Goal: Task Accomplishment & Management: Use online tool/utility

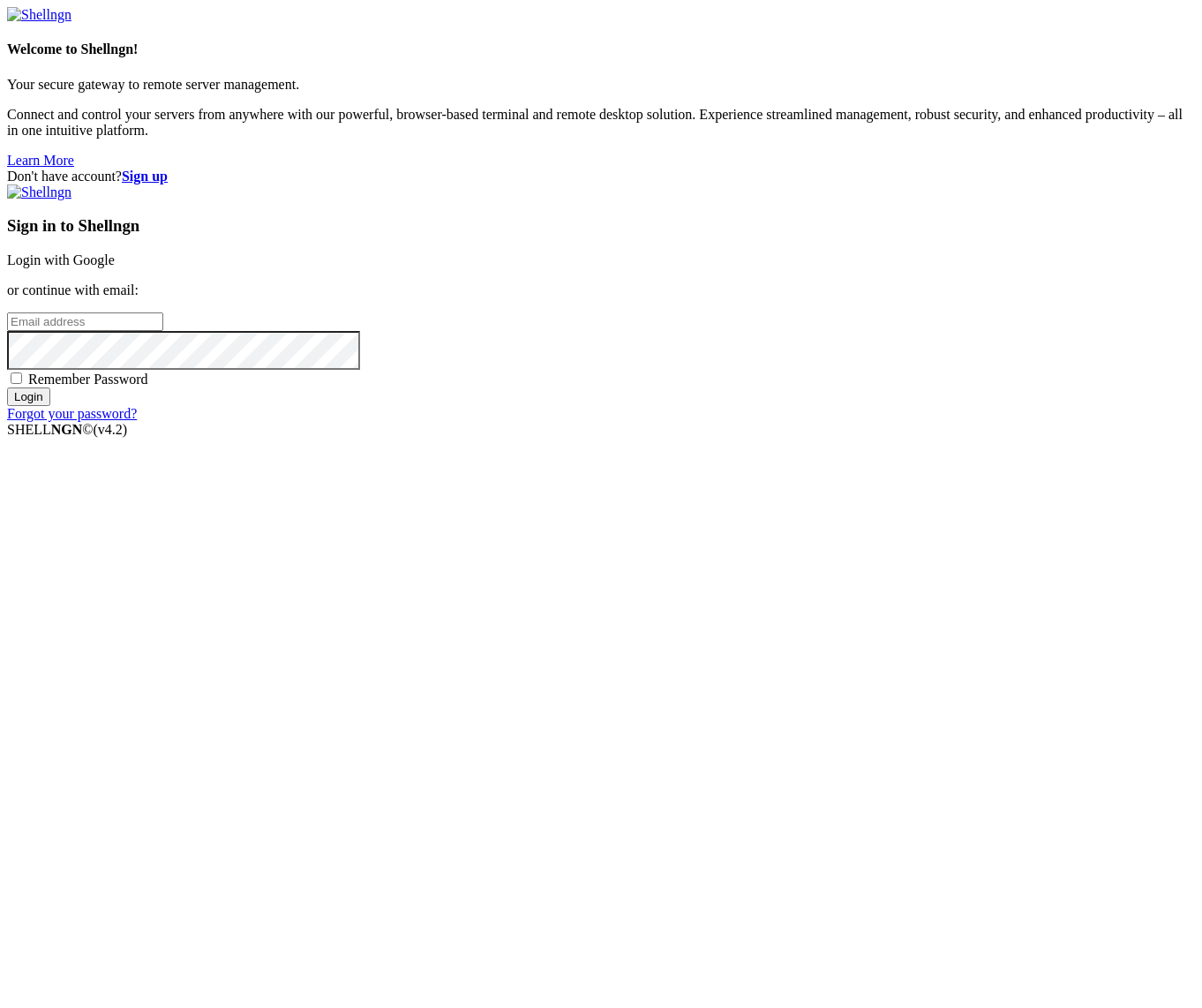
click at [114, 267] on link "Login with Google" at bounding box center [61, 259] width 107 height 15
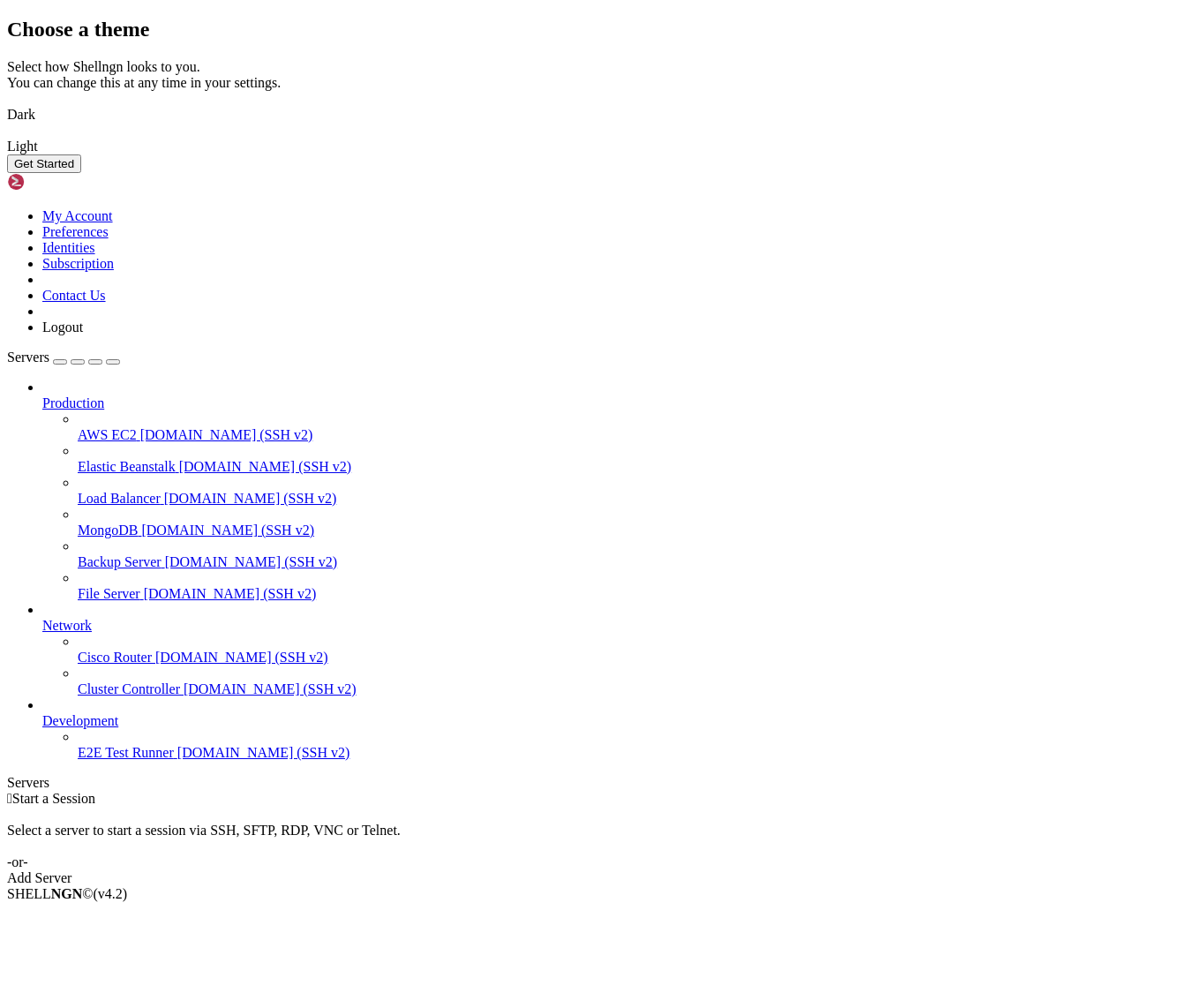
click at [7, 103] on img at bounding box center [7, 103] width 0 height 0
click at [789, 173] on div "Choose a theme Select how Shellngn looks to you. You can change this at any tim…" at bounding box center [601, 95] width 1188 height 155
click at [82, 173] on button "Get Started" at bounding box center [44, 163] width 75 height 19
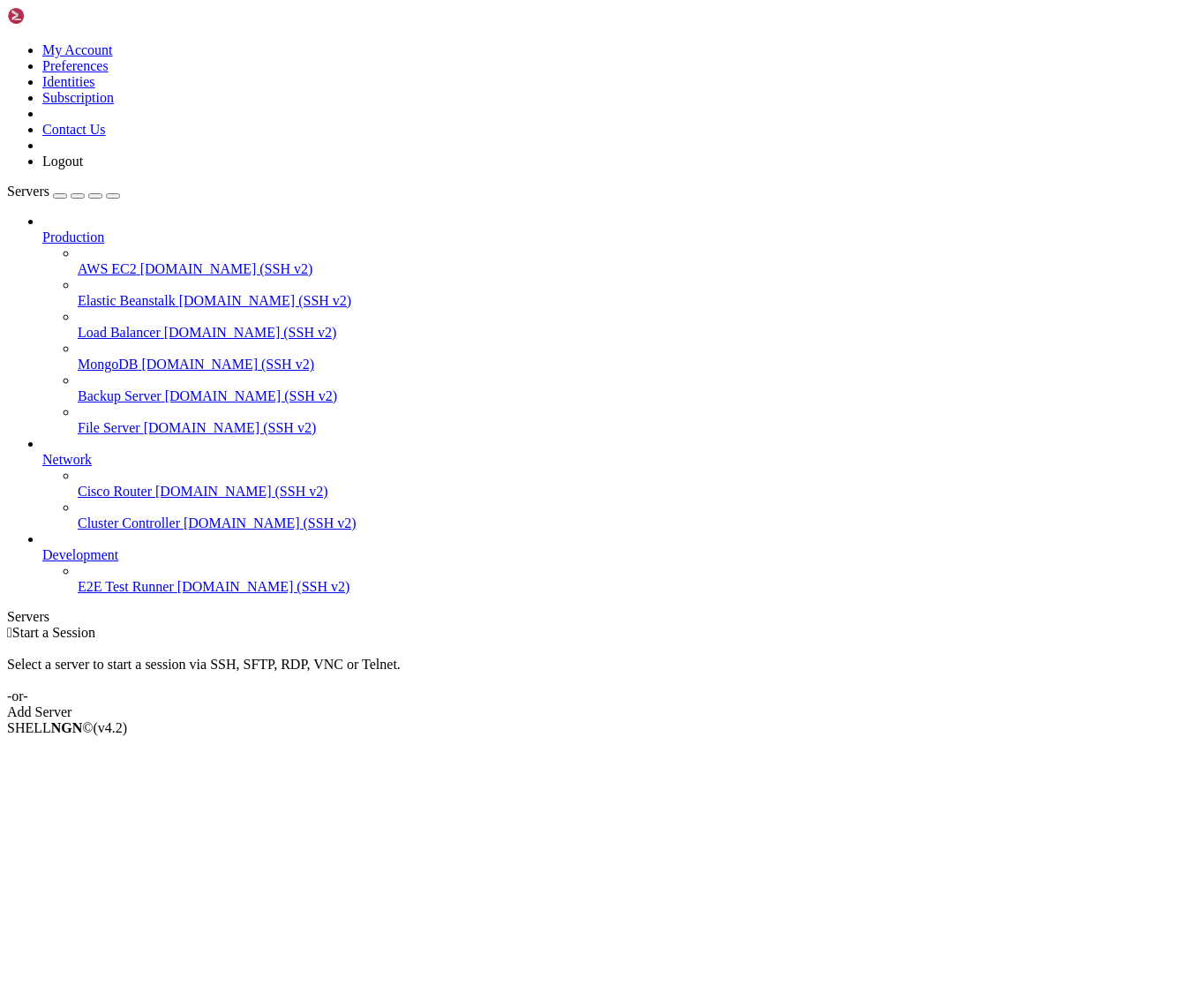
click at [140, 261] on span "[DOMAIN_NAME] (SSH v2)" at bounding box center [227, 268] width 173 height 15
click at [92, 230] on span "Production" at bounding box center [74, 237] width 62 height 15
click at [738, 704] on div "Add Server" at bounding box center [601, 712] width 1188 height 16
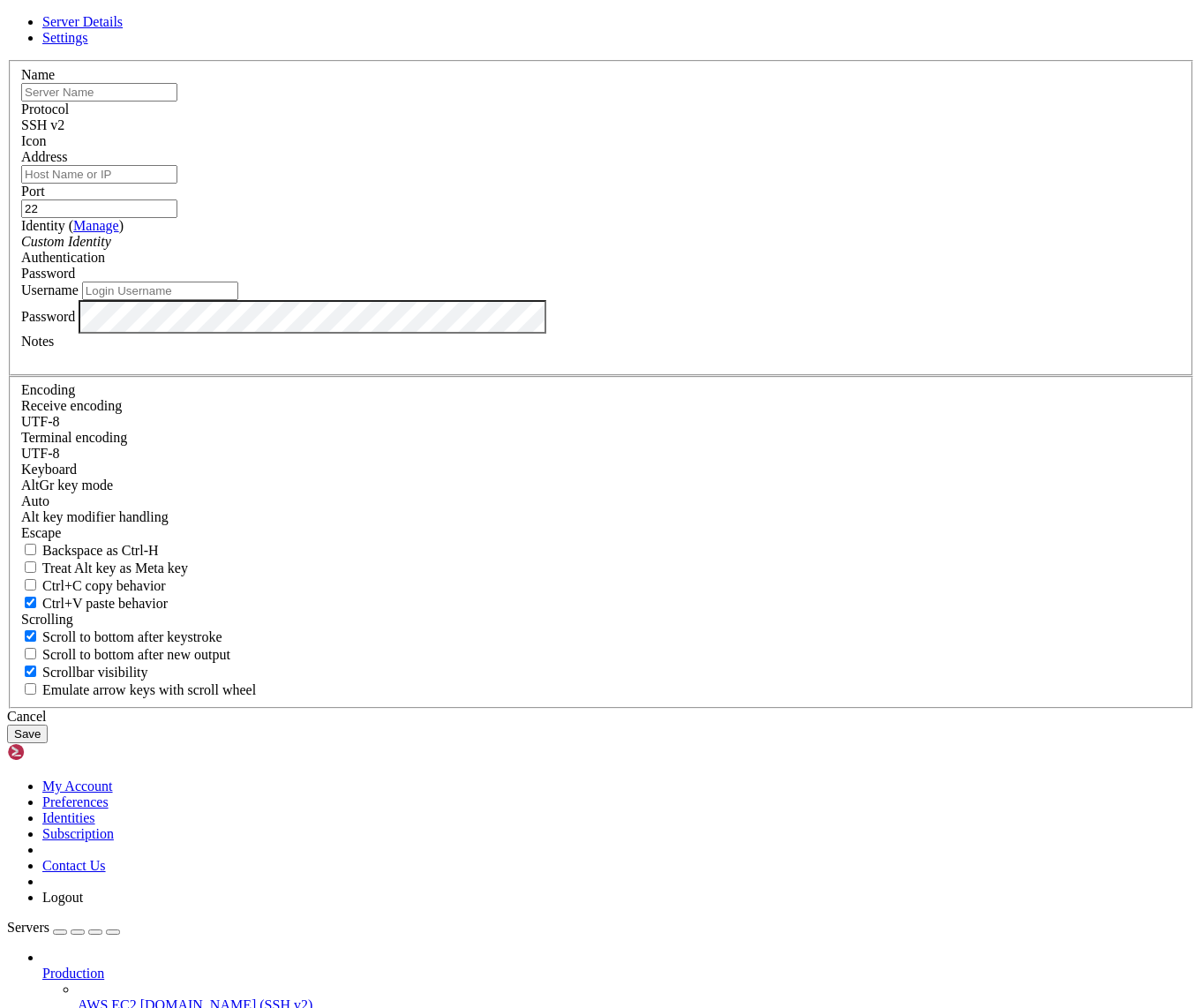
click at [239, 300] on input "Username" at bounding box center [160, 290] width 156 height 19
click at [88, 45] on span "Settings" at bounding box center [66, 37] width 46 height 15
click at [122, 29] on link "Server Details" at bounding box center [83, 21] width 81 height 15
click at [193, 27] on div "Server Details Settings Name Protocol SSH v2 Icon" at bounding box center [601, 378] width 1188 height 729
click at [200, 18] on div "Server Details Settings Name Protocol SSH v2 Icon" at bounding box center [601, 378] width 1188 height 729
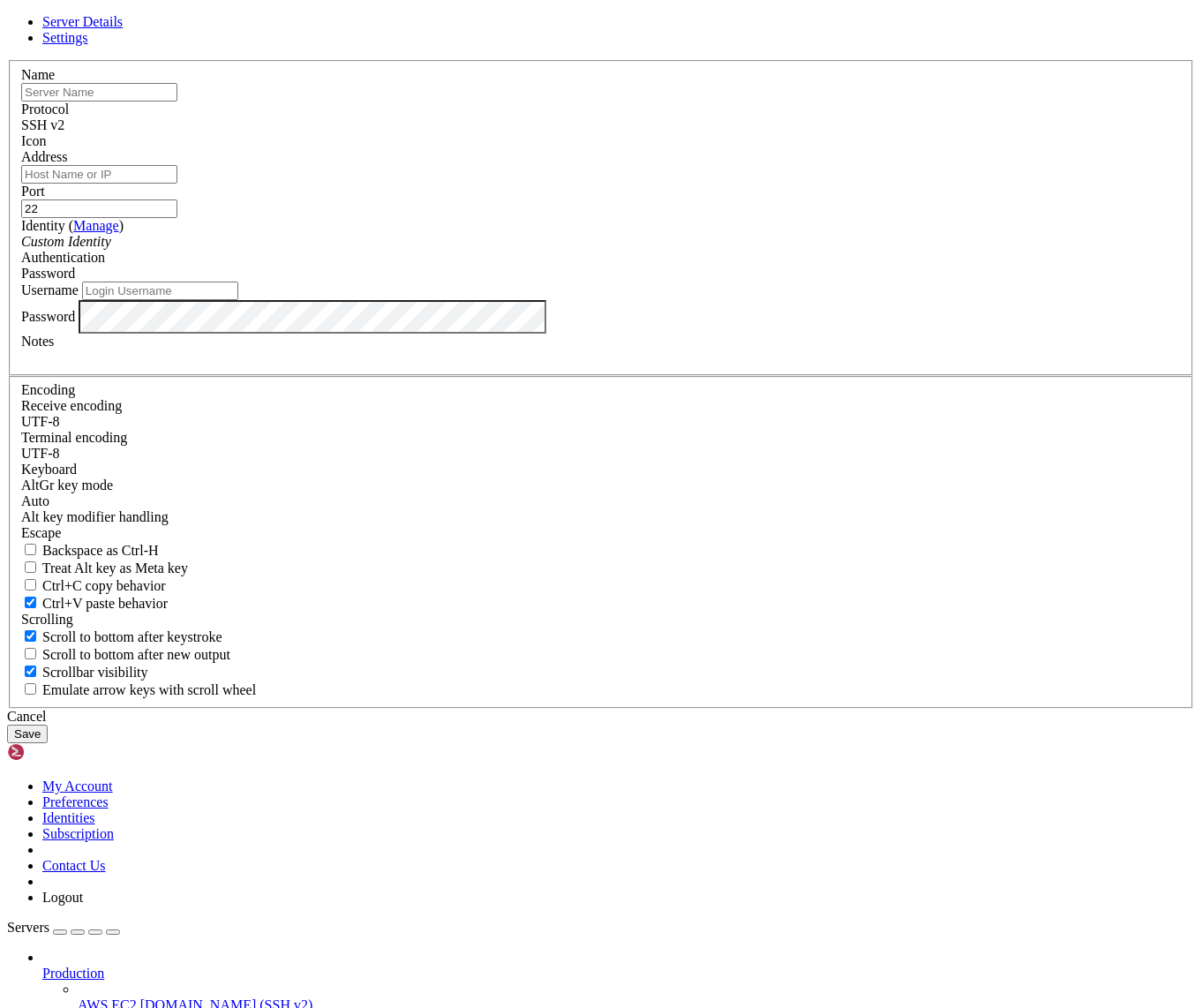
click at [114, 20] on div "Server Details Settings Name Protocol SSH v2 Icon" at bounding box center [601, 378] width 1188 height 729
click at [36, 60] on div "Server Details Settings Name Protocol SSH v2 Icon" at bounding box center [601, 378] width 1188 height 729
click at [114, 59] on div "Server Details Settings Name Protocol SSH v2 Icon" at bounding box center [601, 378] width 1188 height 729
click at [728, 725] on div "Cancel" at bounding box center [601, 717] width 1188 height 16
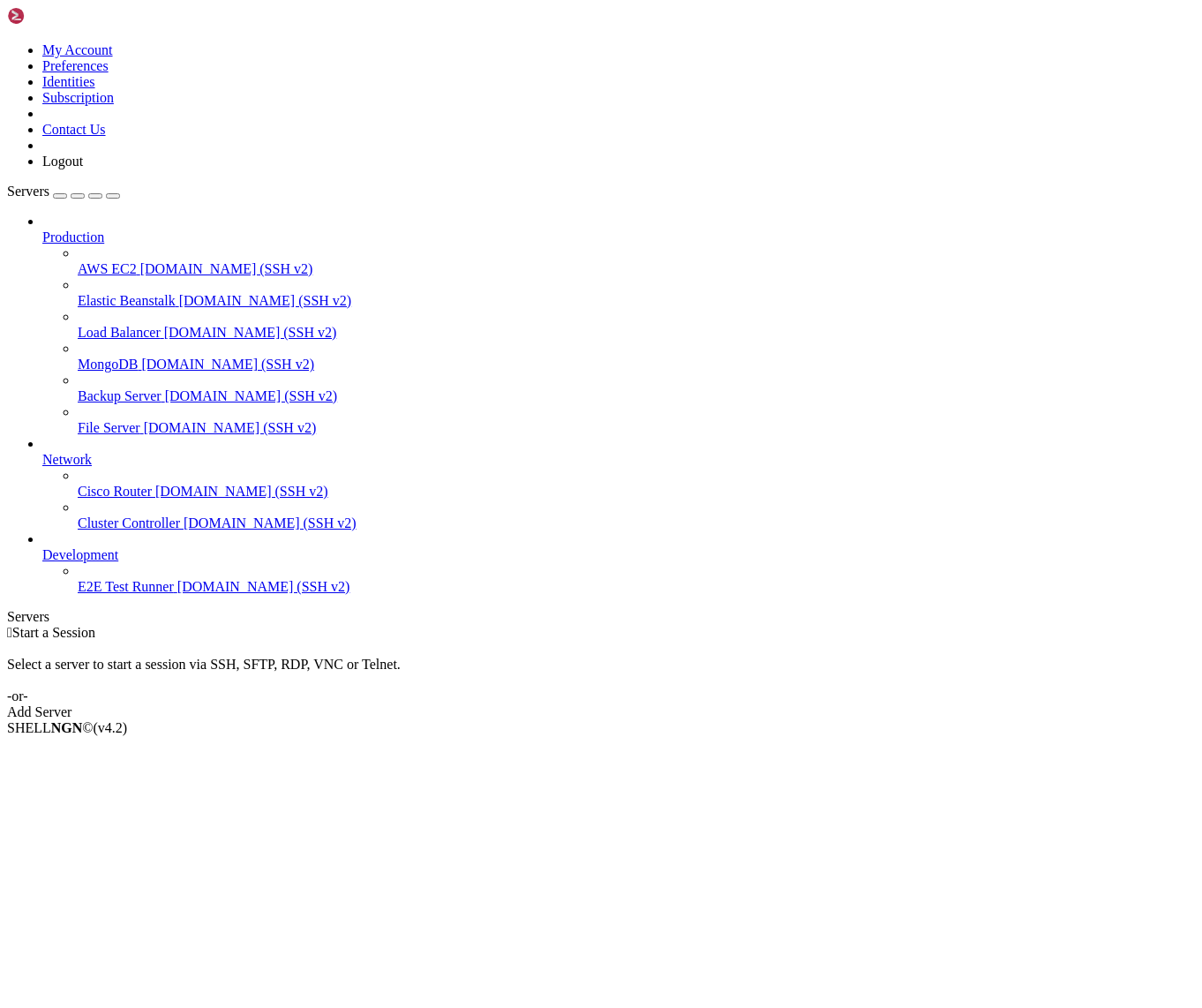
click at [43, 230] on icon at bounding box center [43, 230] width 0 height 0
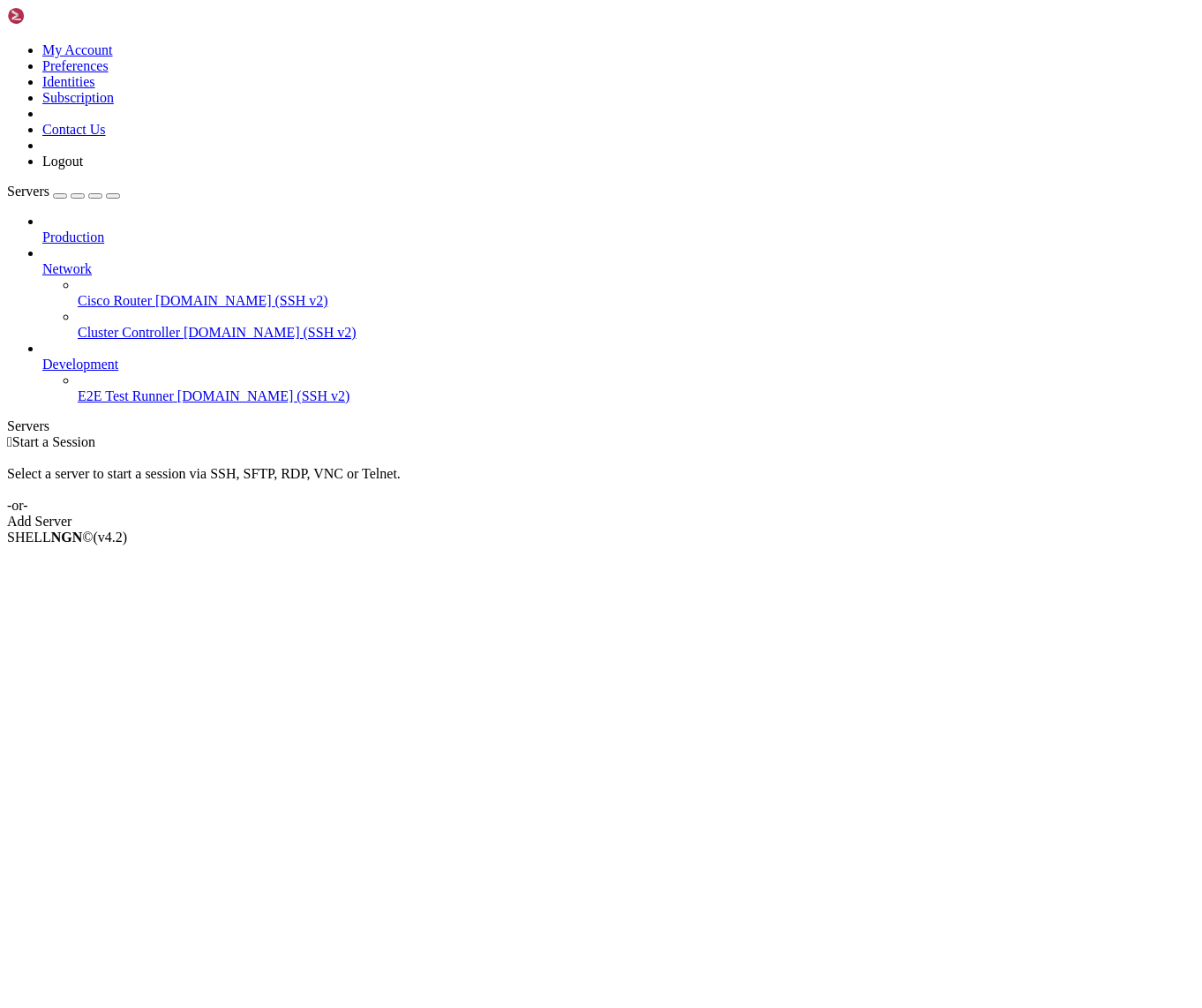
click at [43, 261] on icon at bounding box center [43, 261] width 0 height 0
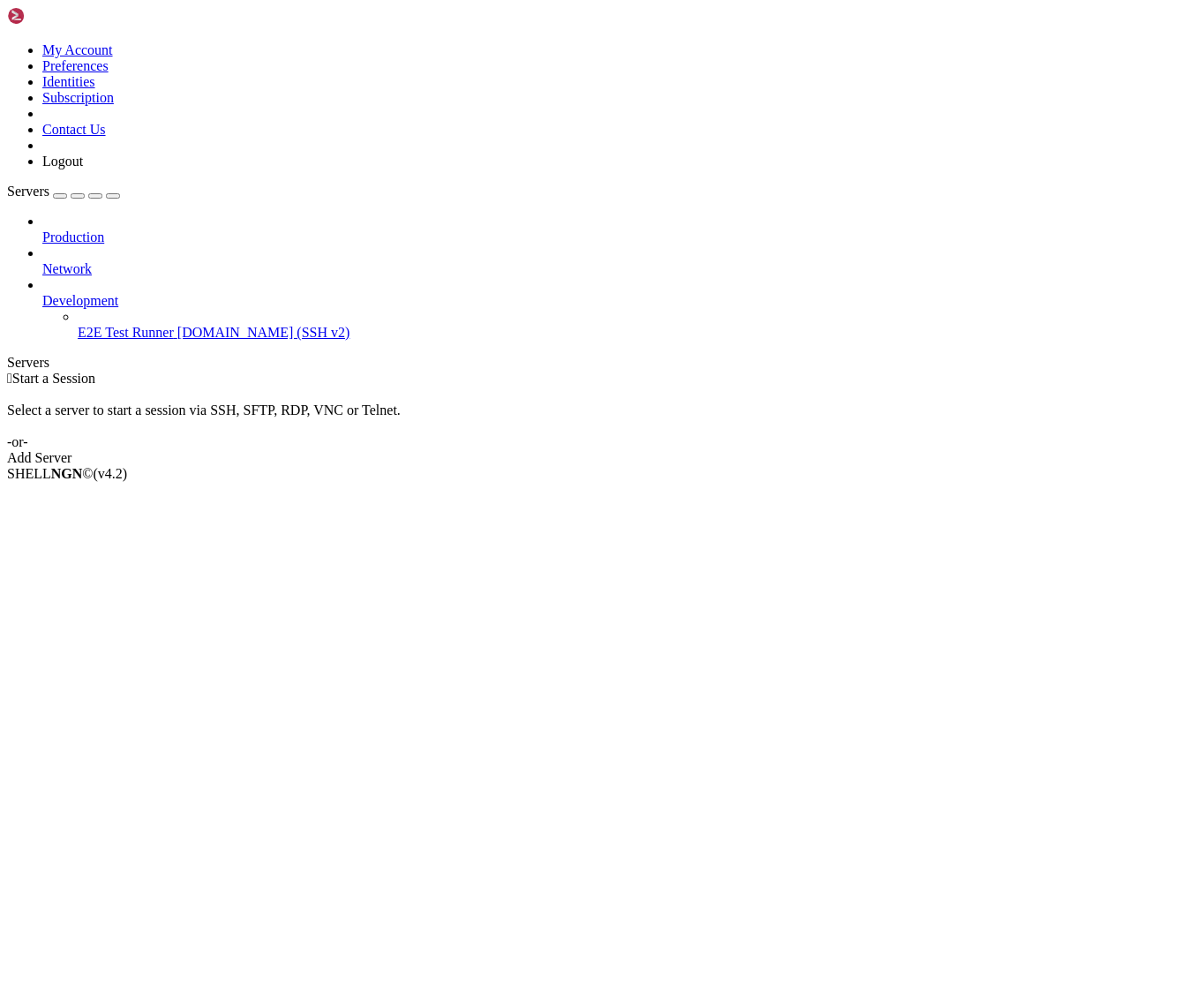
click at [177, 325] on span "[DOMAIN_NAME] (SSH v2)" at bounding box center [263, 332] width 173 height 15
click at [43, 293] on icon at bounding box center [43, 293] width 0 height 0
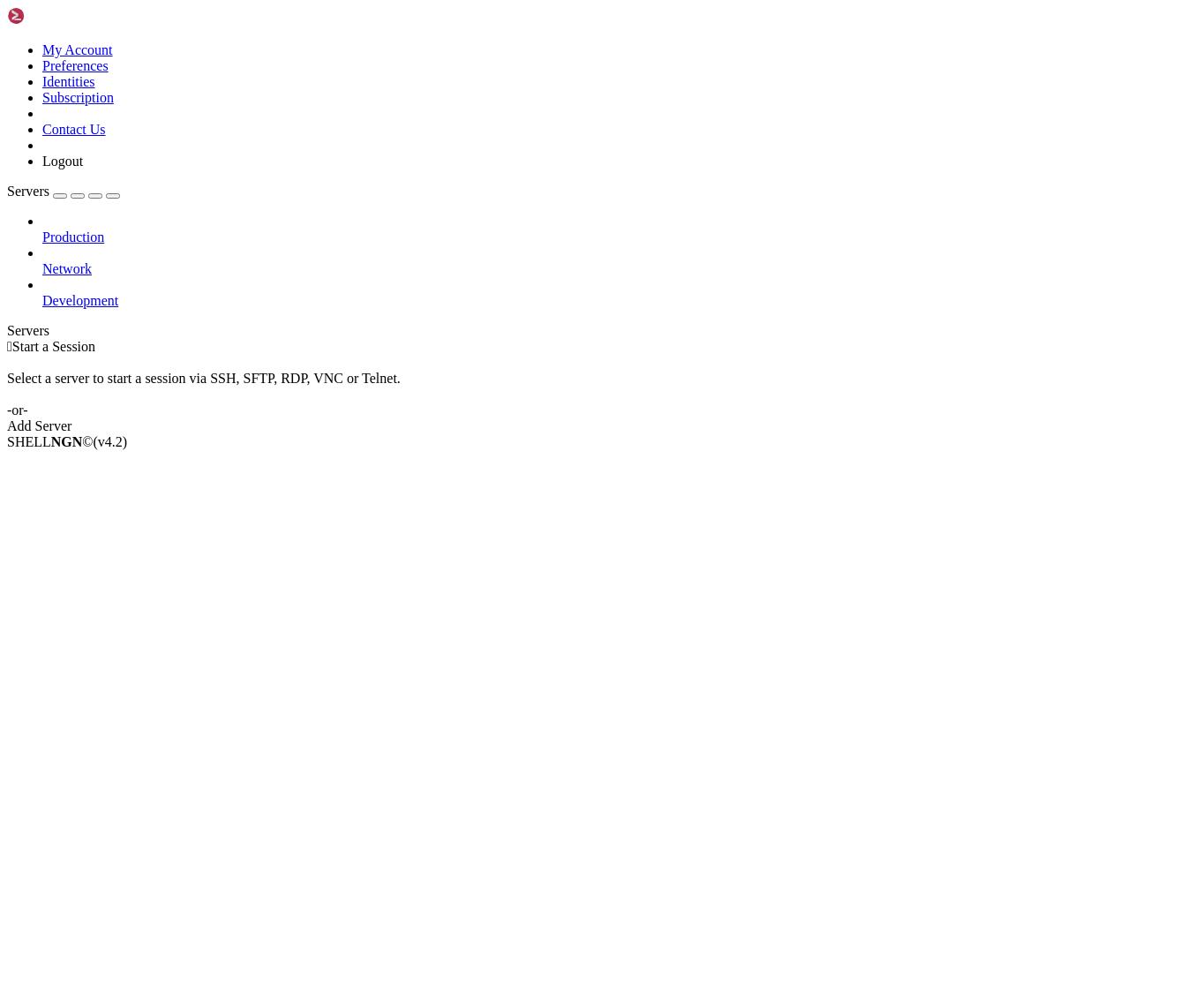
click at [200, 277] on div at bounding box center [618, 285] width 1152 height 16
click at [78, 196] on div "button" at bounding box center [78, 196] width 0 height 0
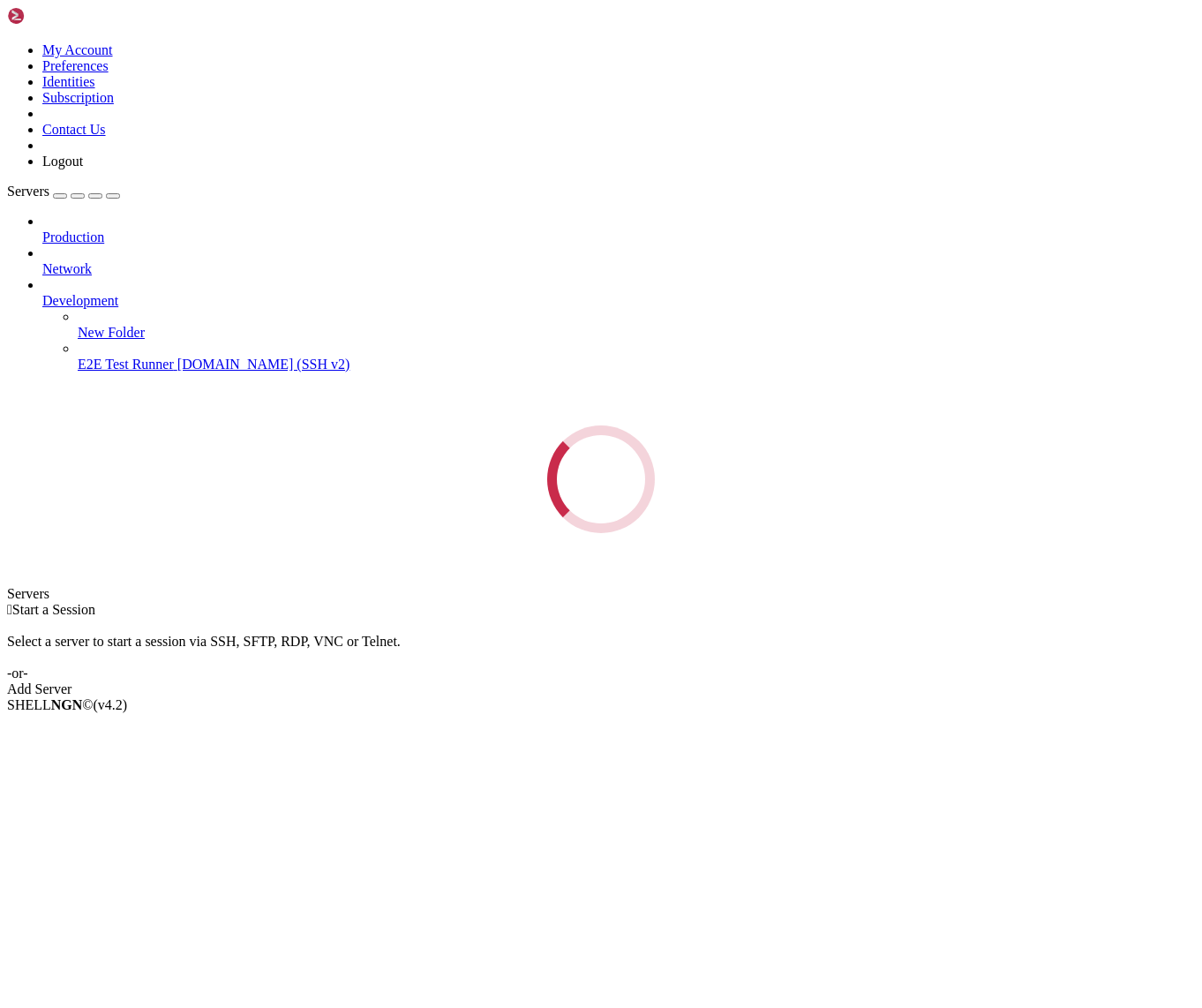
click at [194, 184] on div "Servers Production Network Development New Folder E2E Test Runner [DOMAIN_NAME]…" at bounding box center [601, 358] width 1188 height 349
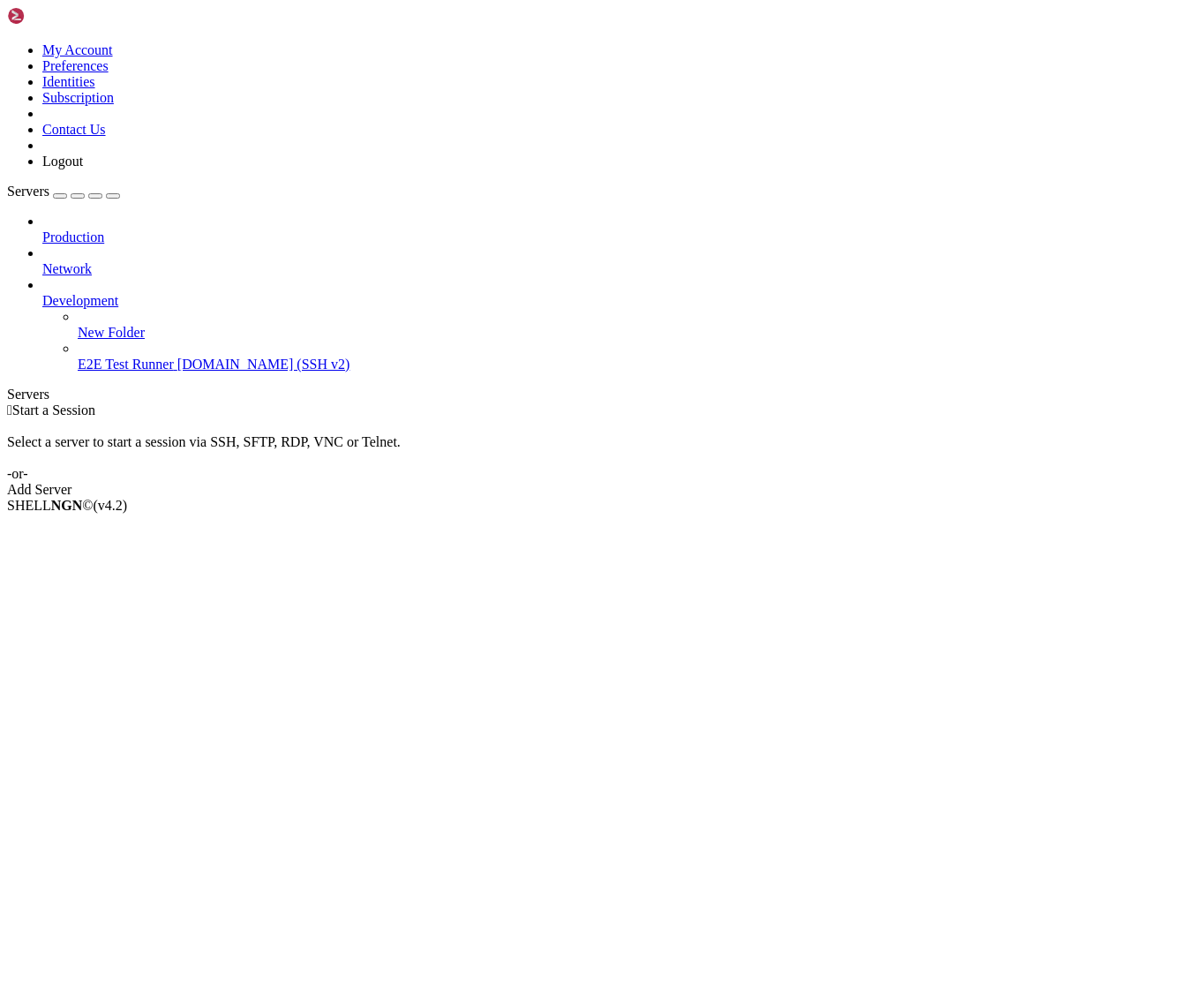
click at [60, 196] on div "button" at bounding box center [60, 196] width 0 height 0
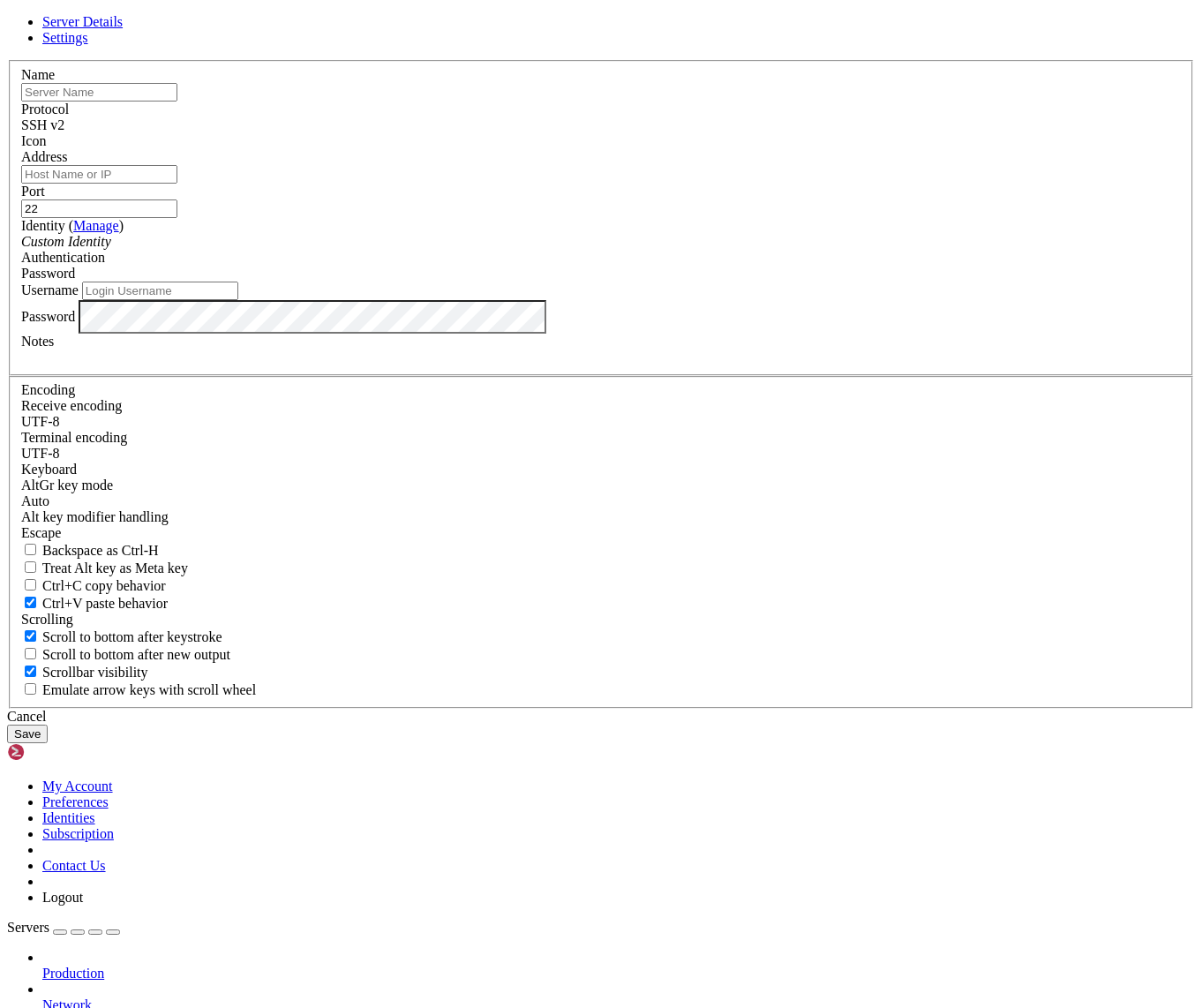
click at [105, 264] on label "Authentication" at bounding box center [63, 256] width 84 height 15
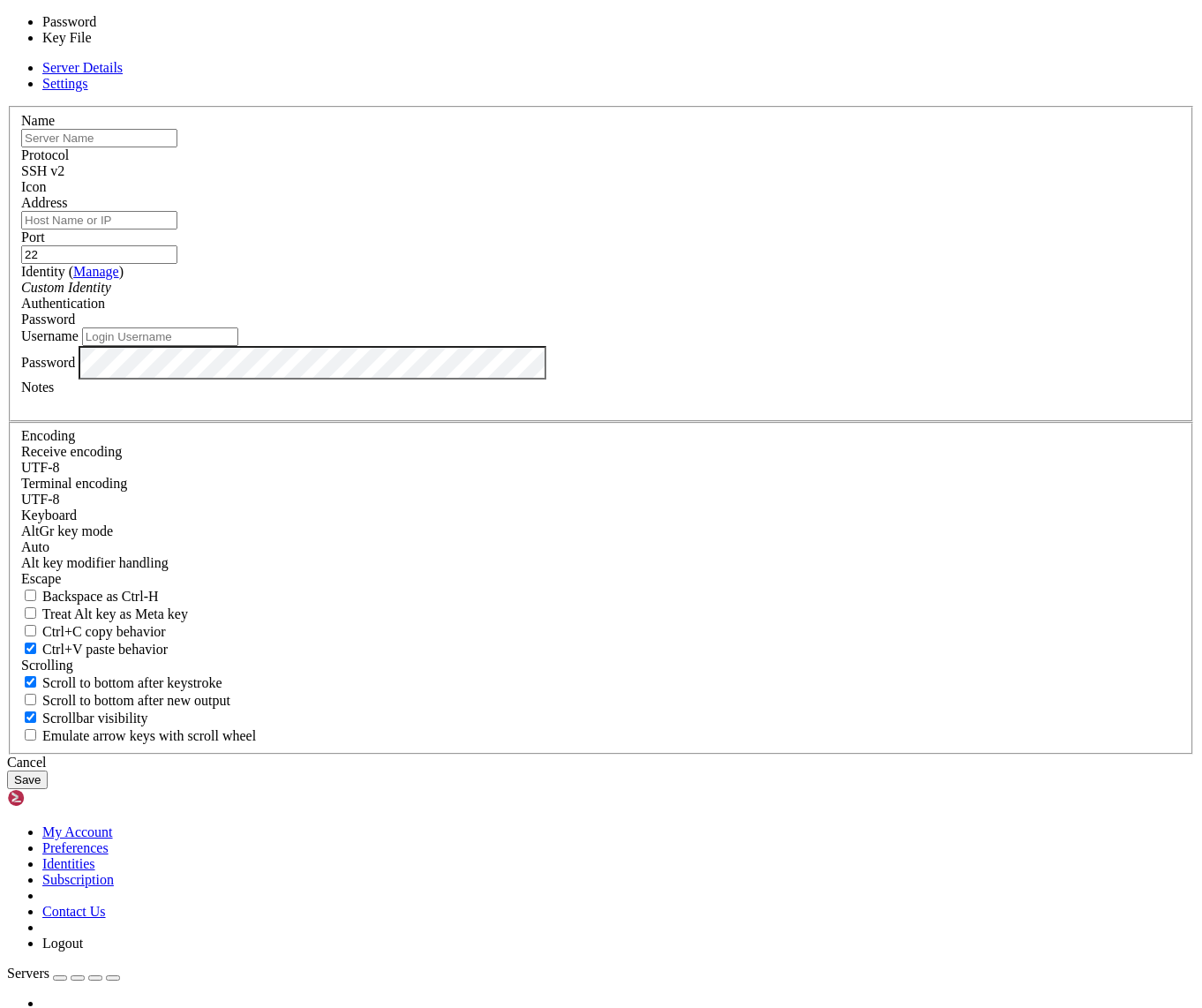
click at [717, 327] on div "Password" at bounding box center [601, 319] width 1159 height 16
click at [177, 147] on input "text" at bounding box center [98, 138] width 156 height 19
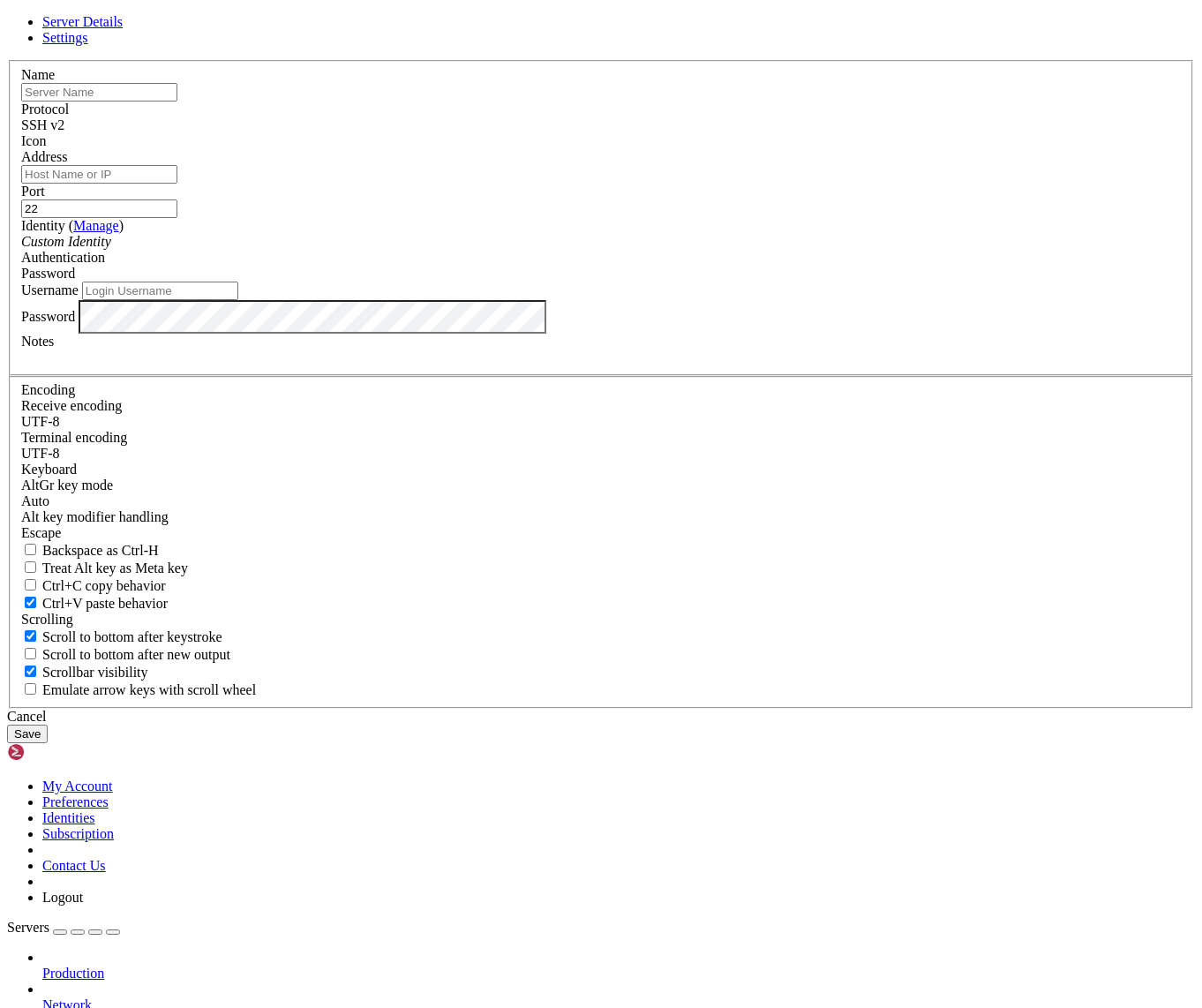
click at [88, 45] on span "Settings" at bounding box center [66, 37] width 46 height 15
click at [122, 29] on link "Server Details" at bounding box center [83, 21] width 81 height 15
click at [111, 249] on icon "Custom Identity" at bounding box center [66, 241] width 90 height 15
click at [54, 349] on label "Notes" at bounding box center [37, 340] width 33 height 15
